Goal: Task Accomplishment & Management: Check status

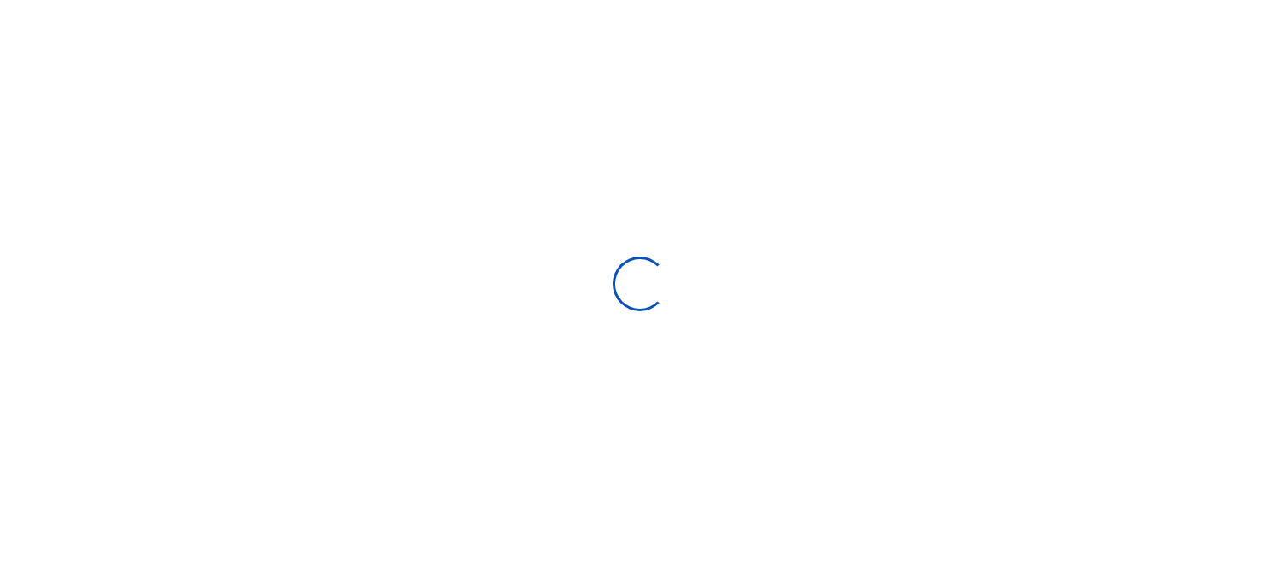
scroll to position [15, 14]
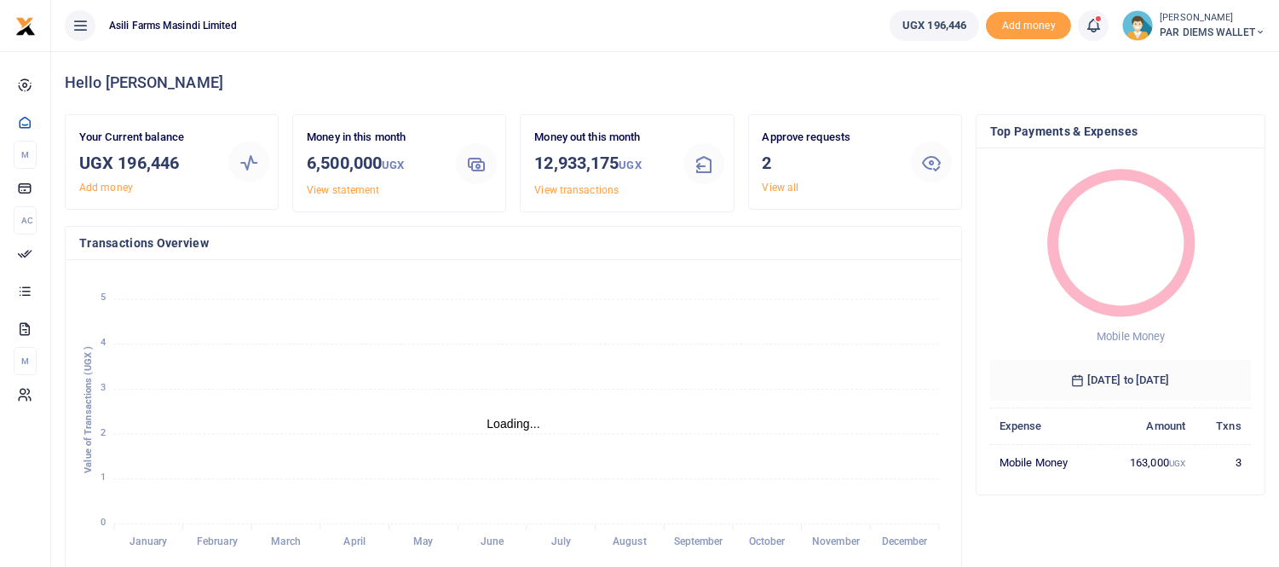
click at [1091, 20] on icon at bounding box center [1093, 25] width 17 height 19
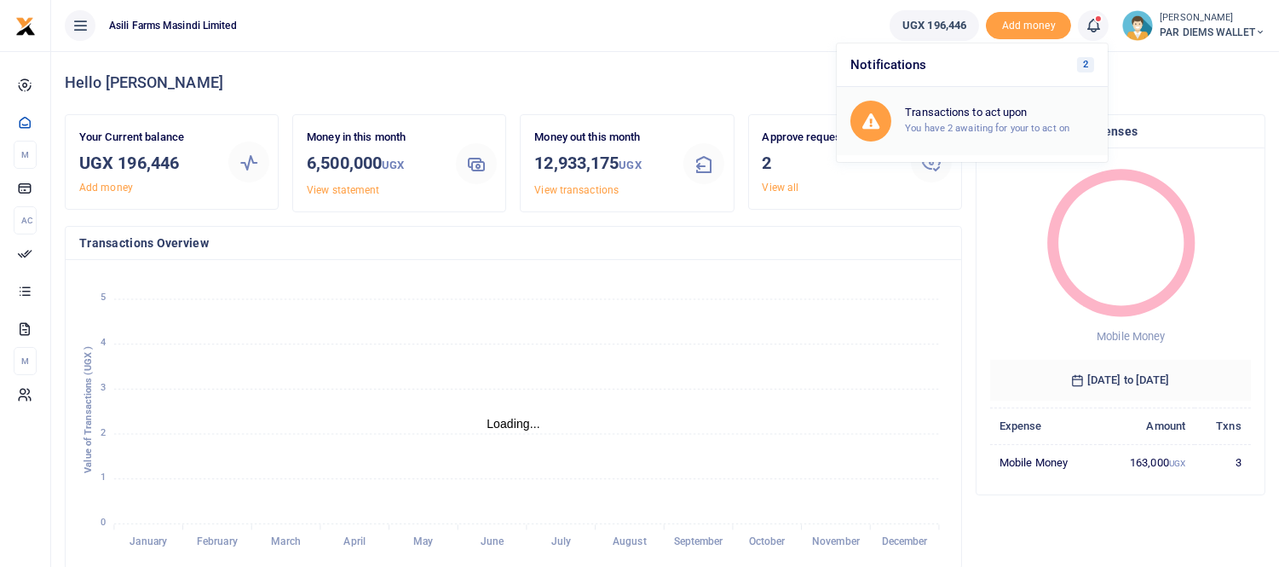
click at [950, 109] on h6 "Transactions to act upon" at bounding box center [999, 113] width 189 height 14
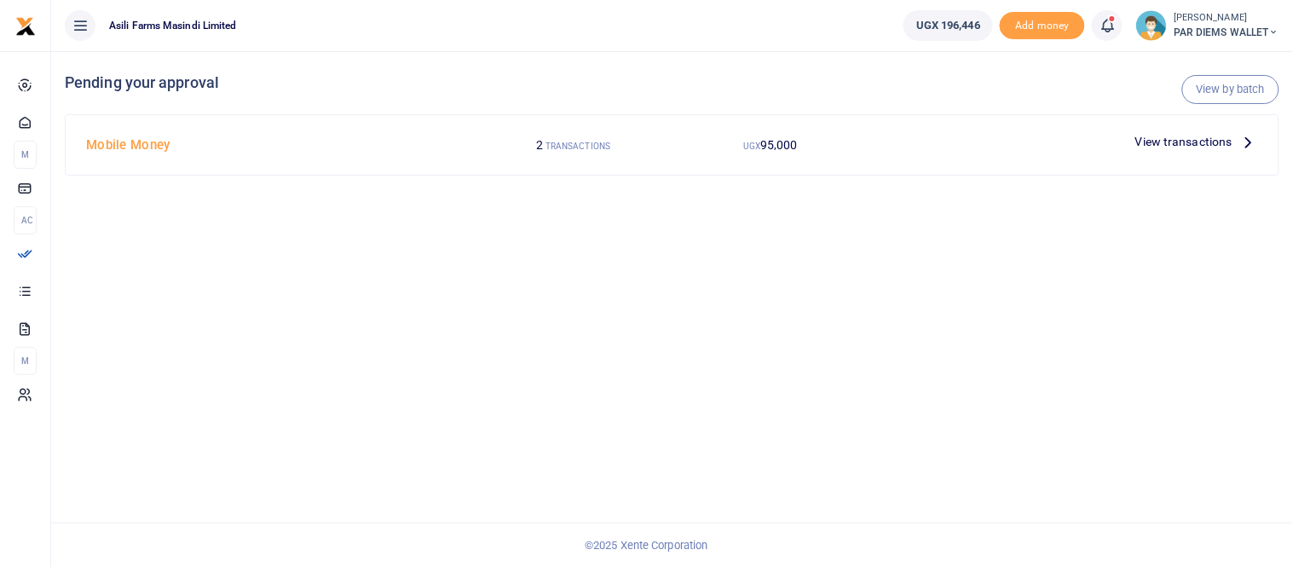
click at [1243, 143] on icon at bounding box center [1248, 141] width 19 height 19
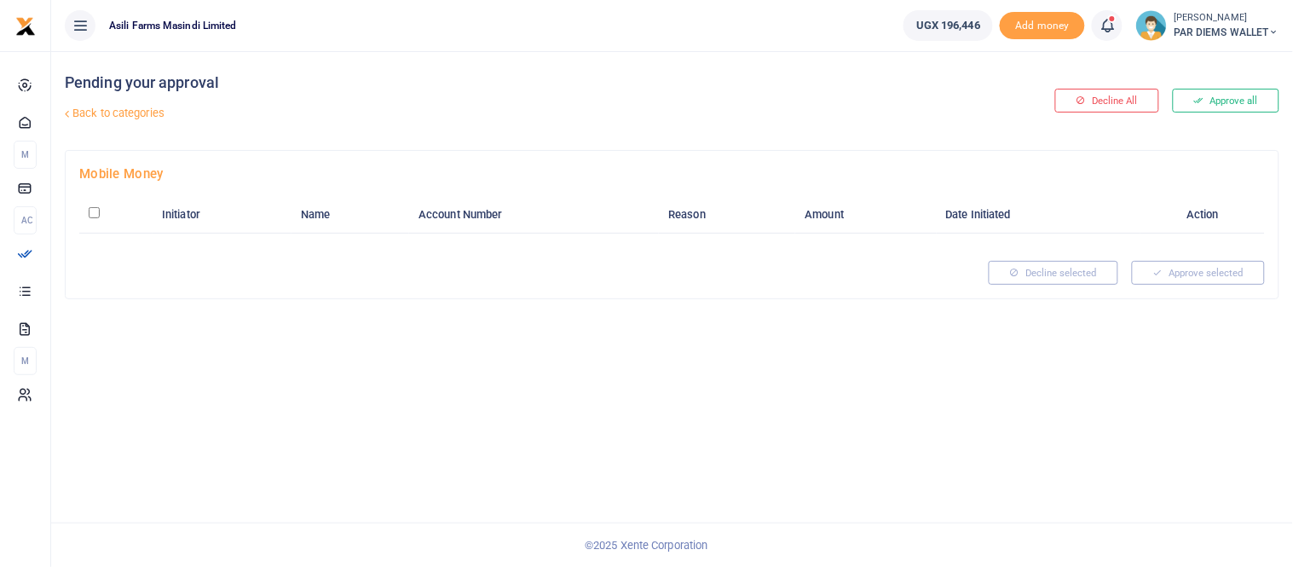
click at [1106, 24] on icon at bounding box center [1107, 25] width 17 height 19
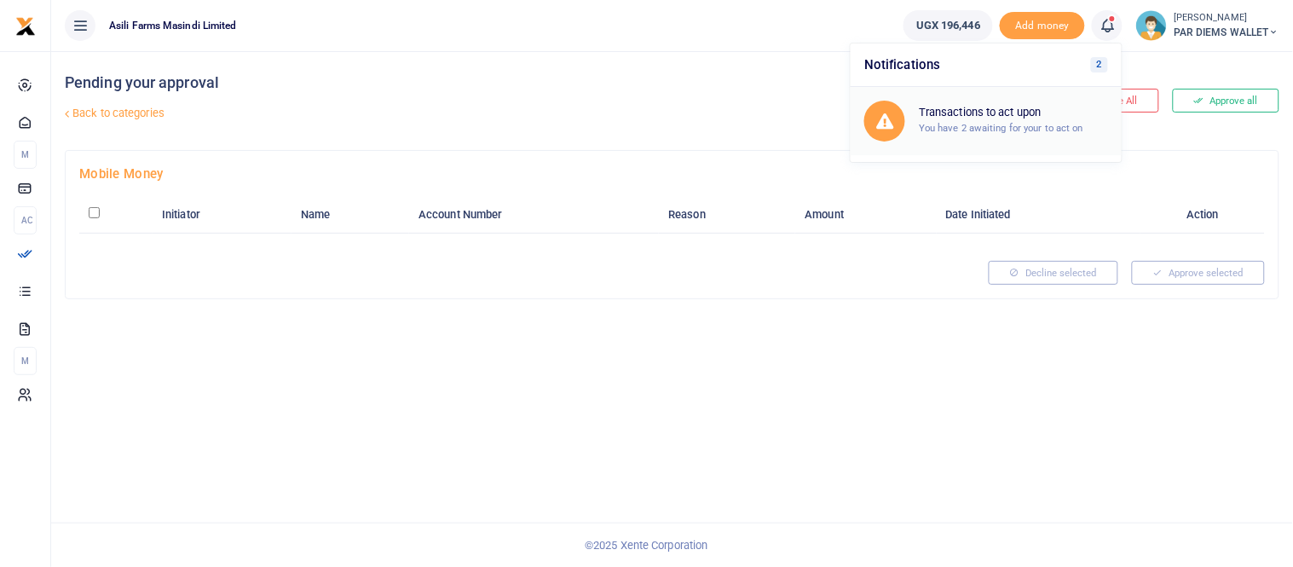
click at [976, 113] on h6 "Transactions to act upon" at bounding box center [1013, 113] width 189 height 14
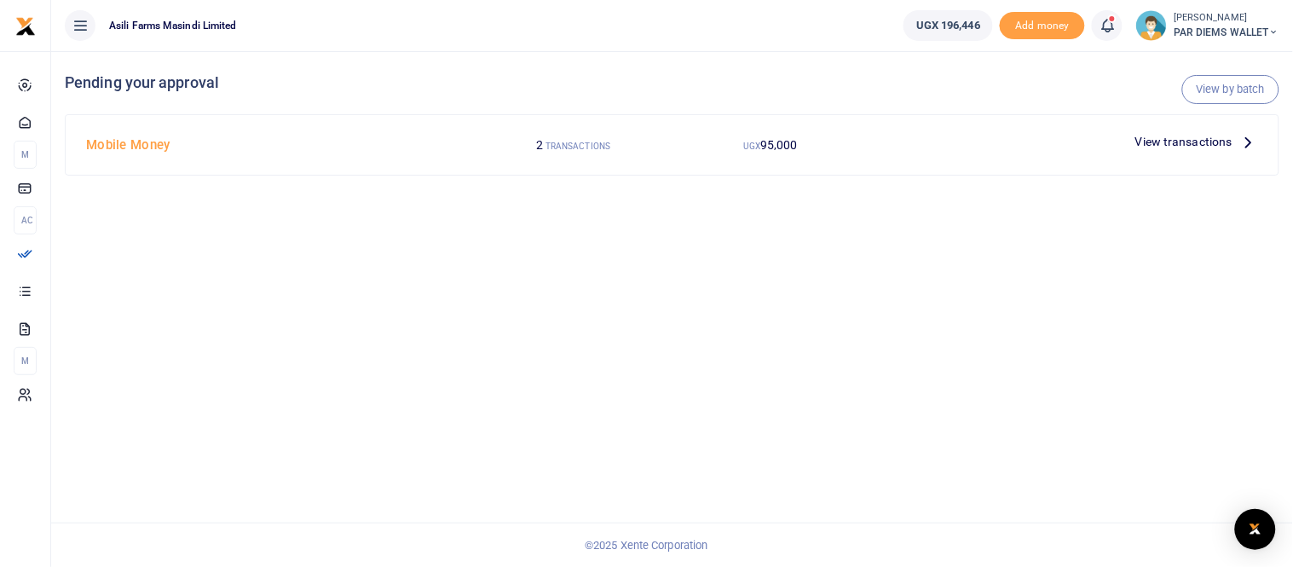
click at [1208, 142] on span "View transactions" at bounding box center [1183, 141] width 97 height 19
